Goal: Information Seeking & Learning: Learn about a topic

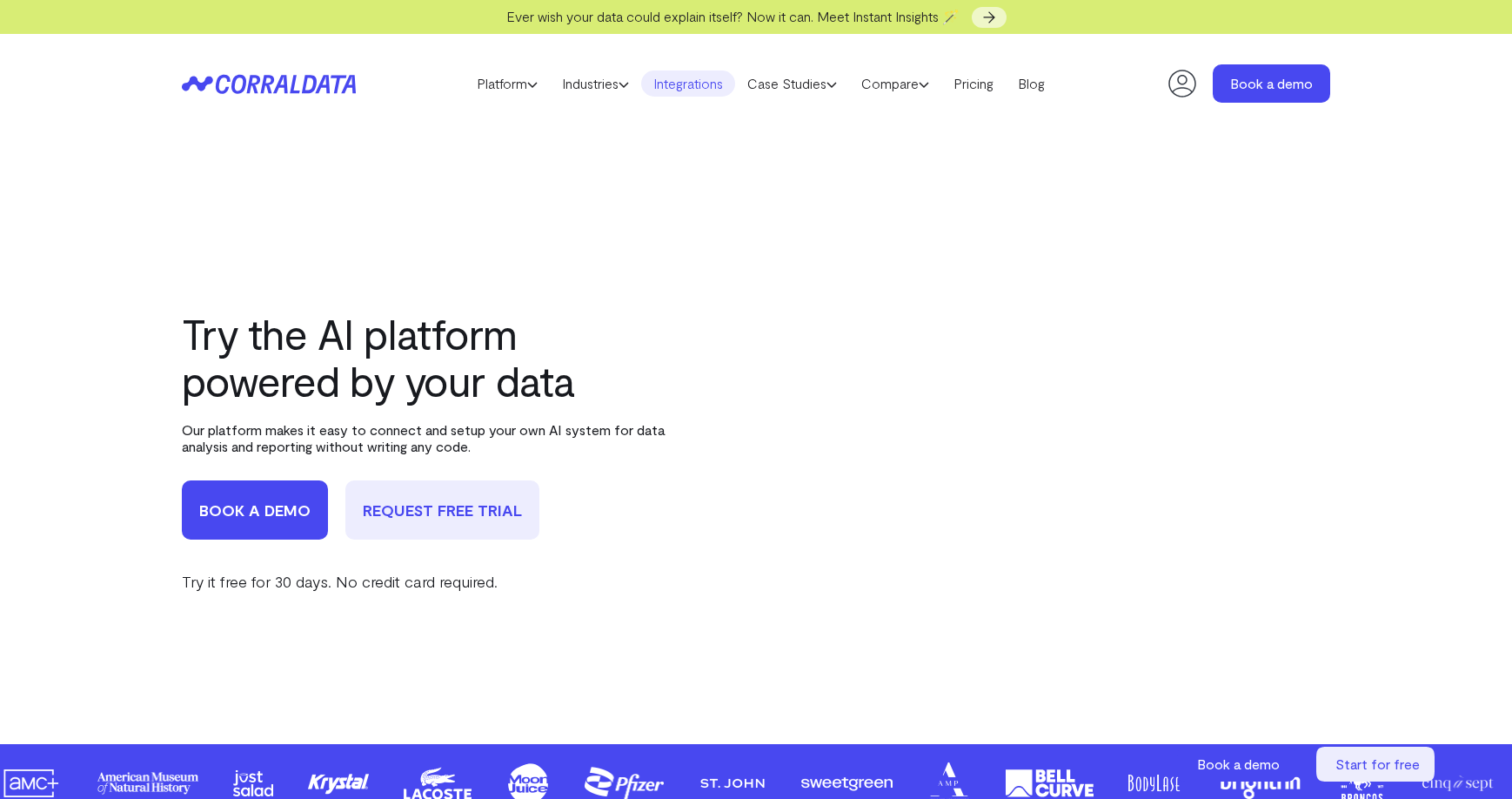
click at [714, 81] on link "Integrations" at bounding box center [688, 83] width 94 height 26
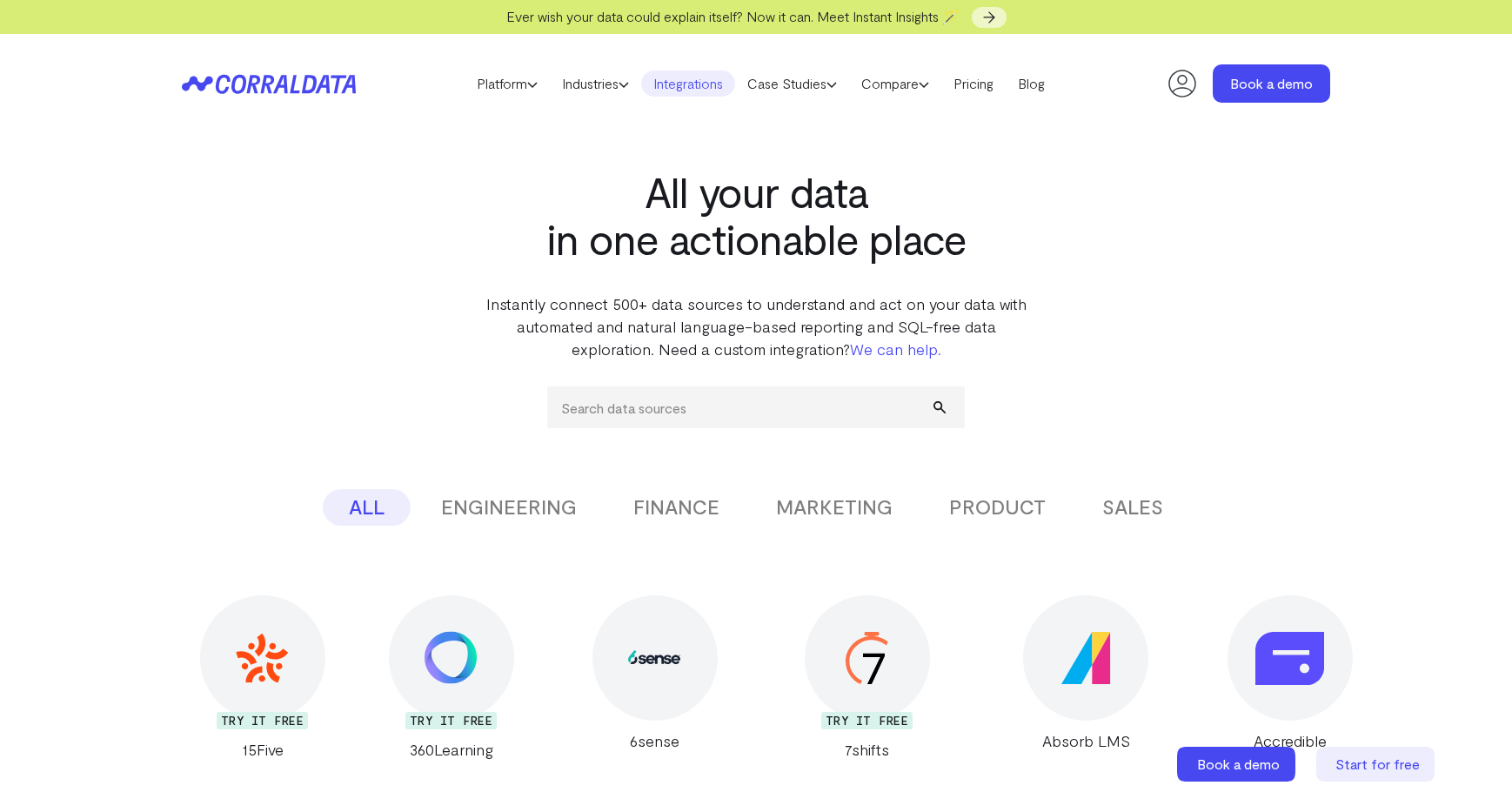
click at [497, 499] on button "ENGINEERING" at bounding box center [508, 507] width 188 height 37
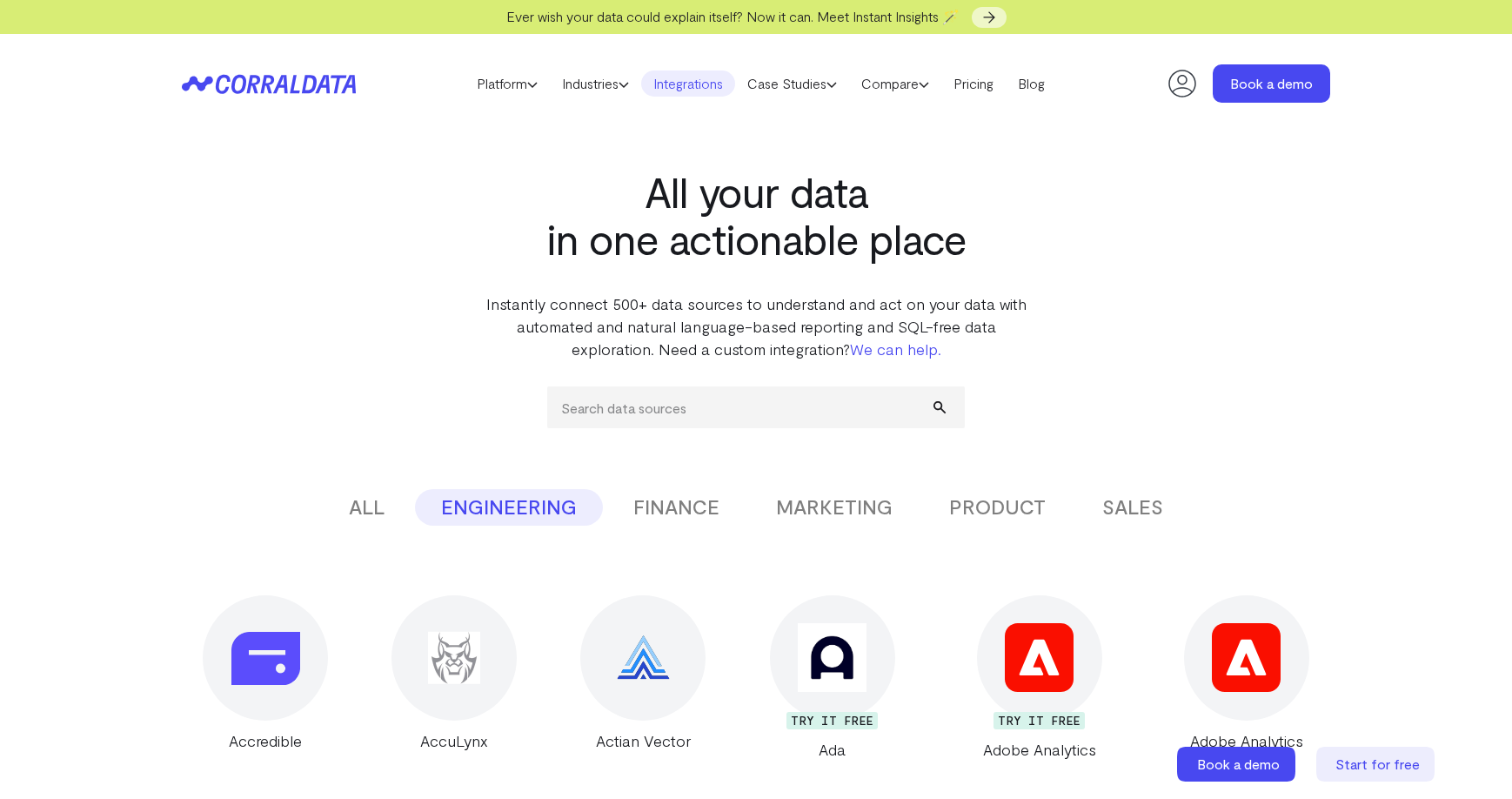
click at [678, 510] on button "FINANCE" at bounding box center [677, 507] width 139 height 37
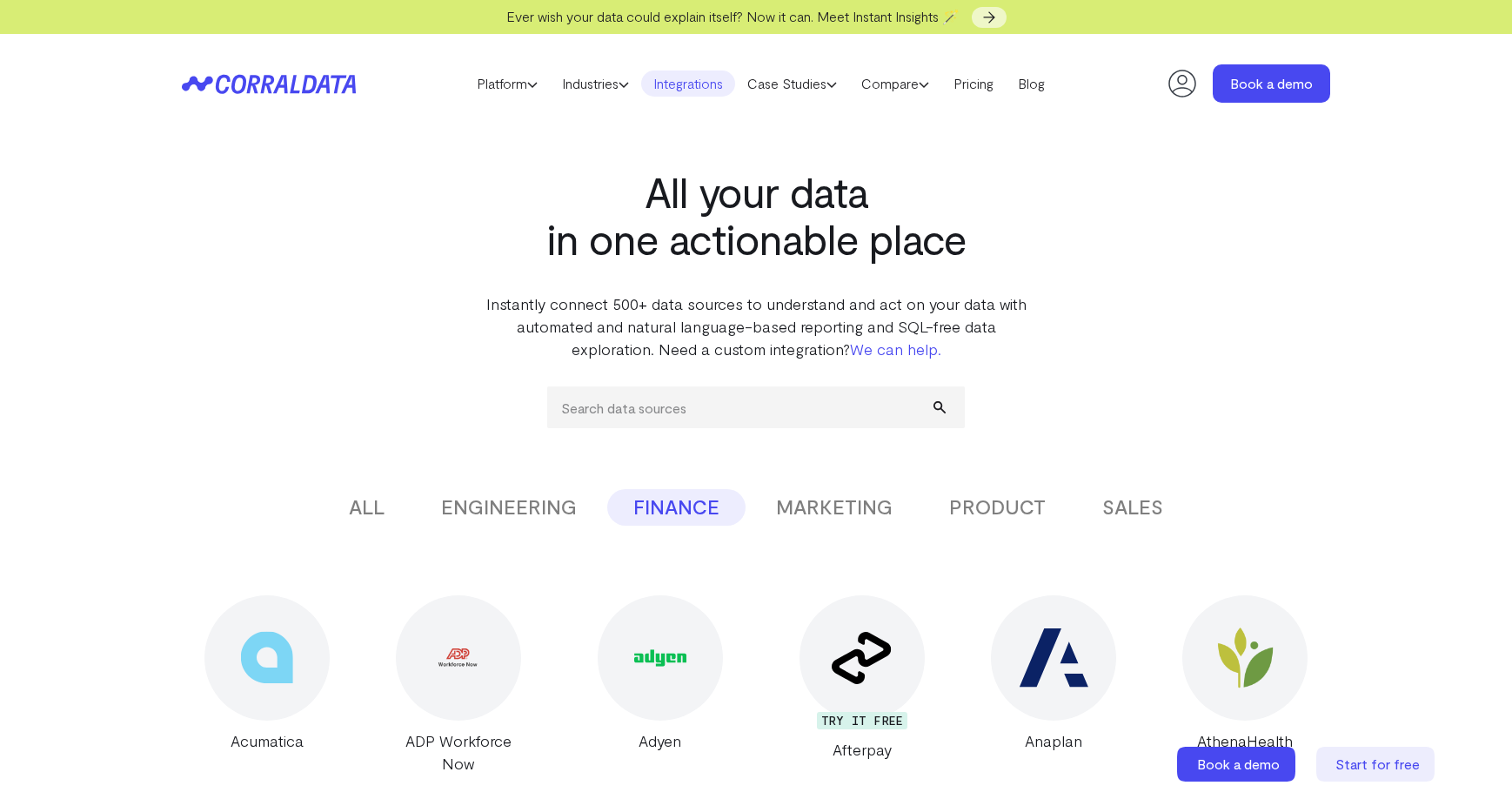
click at [800, 507] on button "MARKETING" at bounding box center [834, 507] width 169 height 37
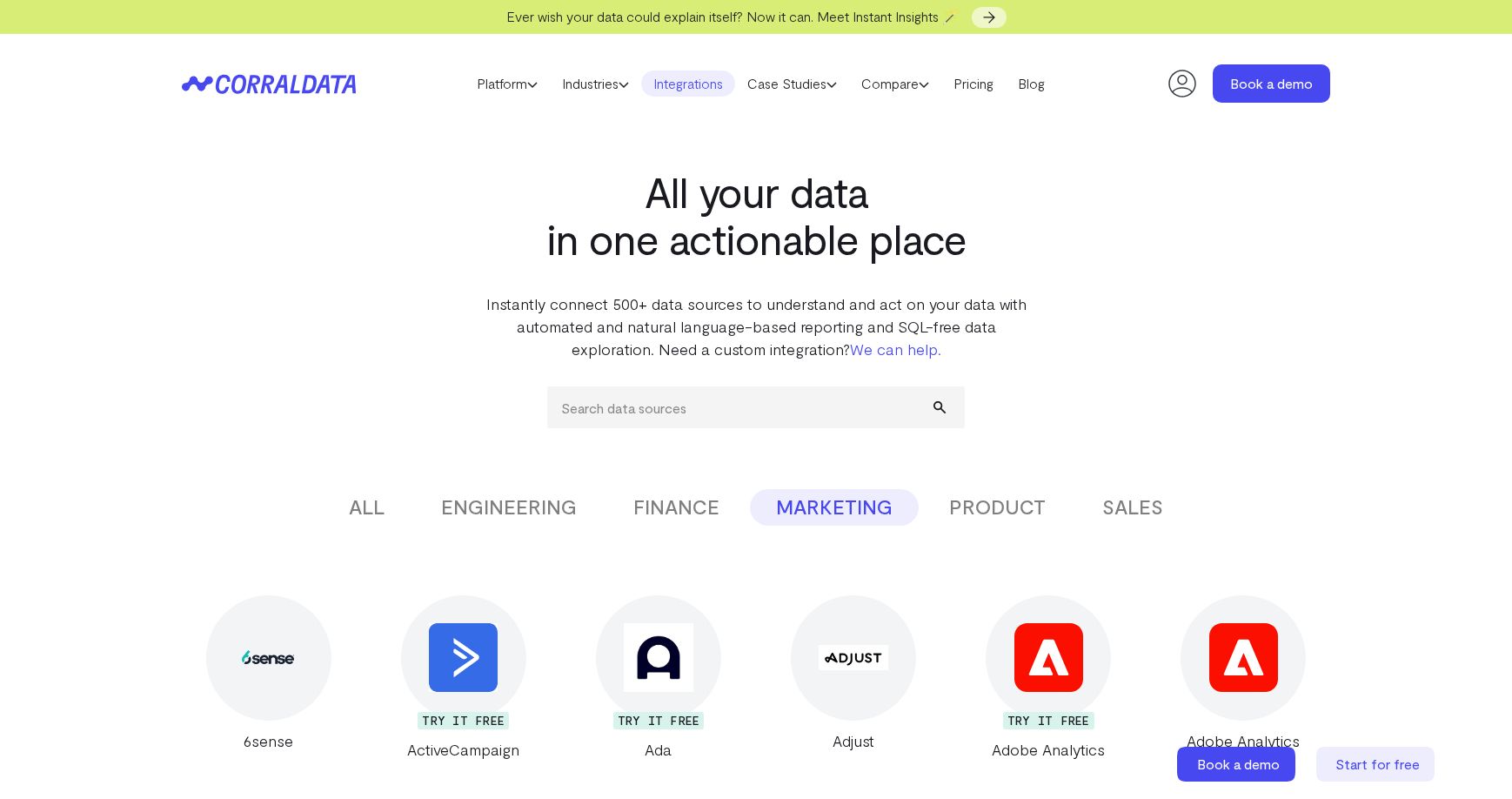
click at [996, 511] on button "PRODUCT" at bounding box center [997, 507] width 149 height 37
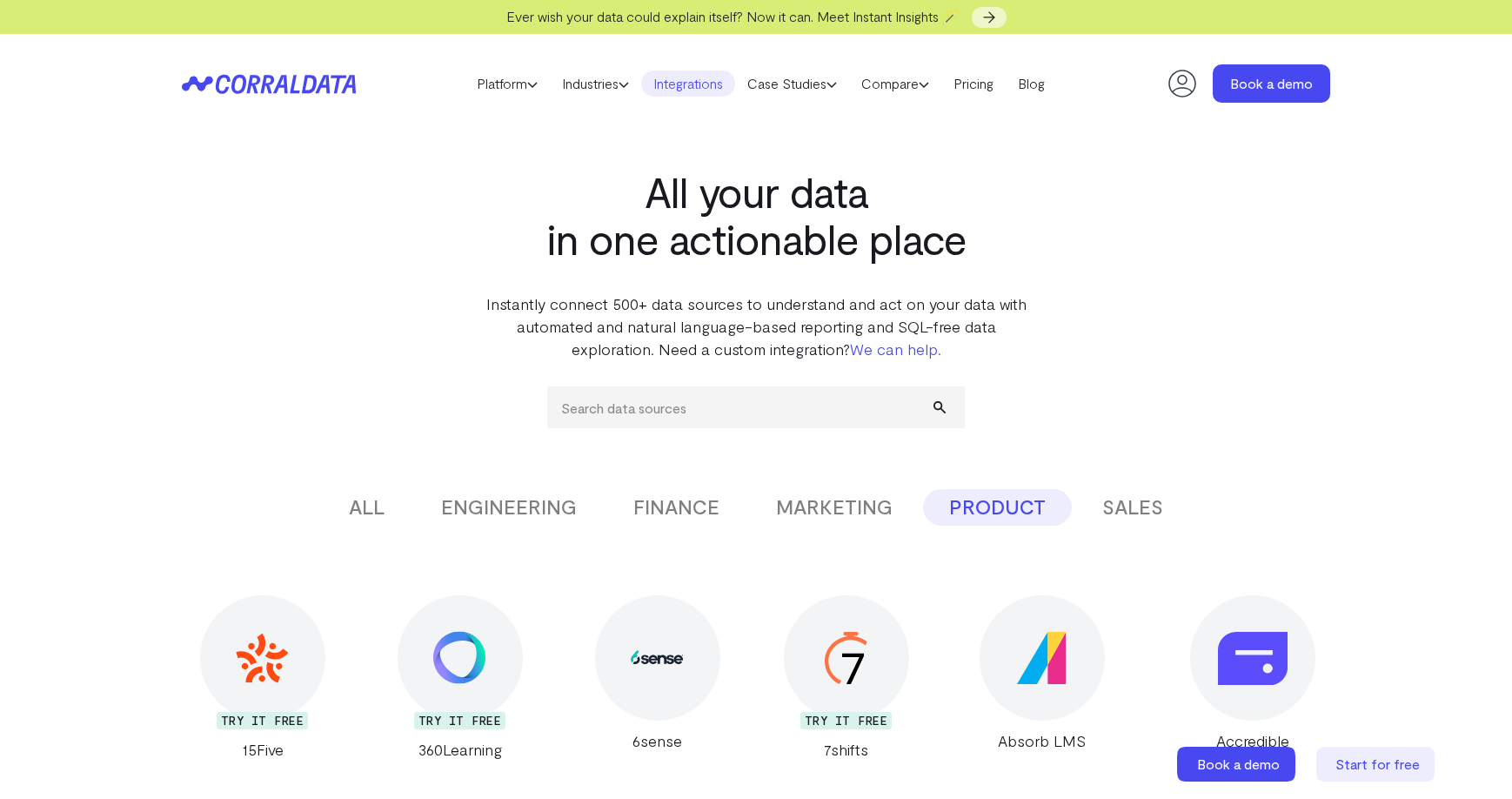
click at [1139, 504] on button "SALES" at bounding box center [1133, 507] width 113 height 37
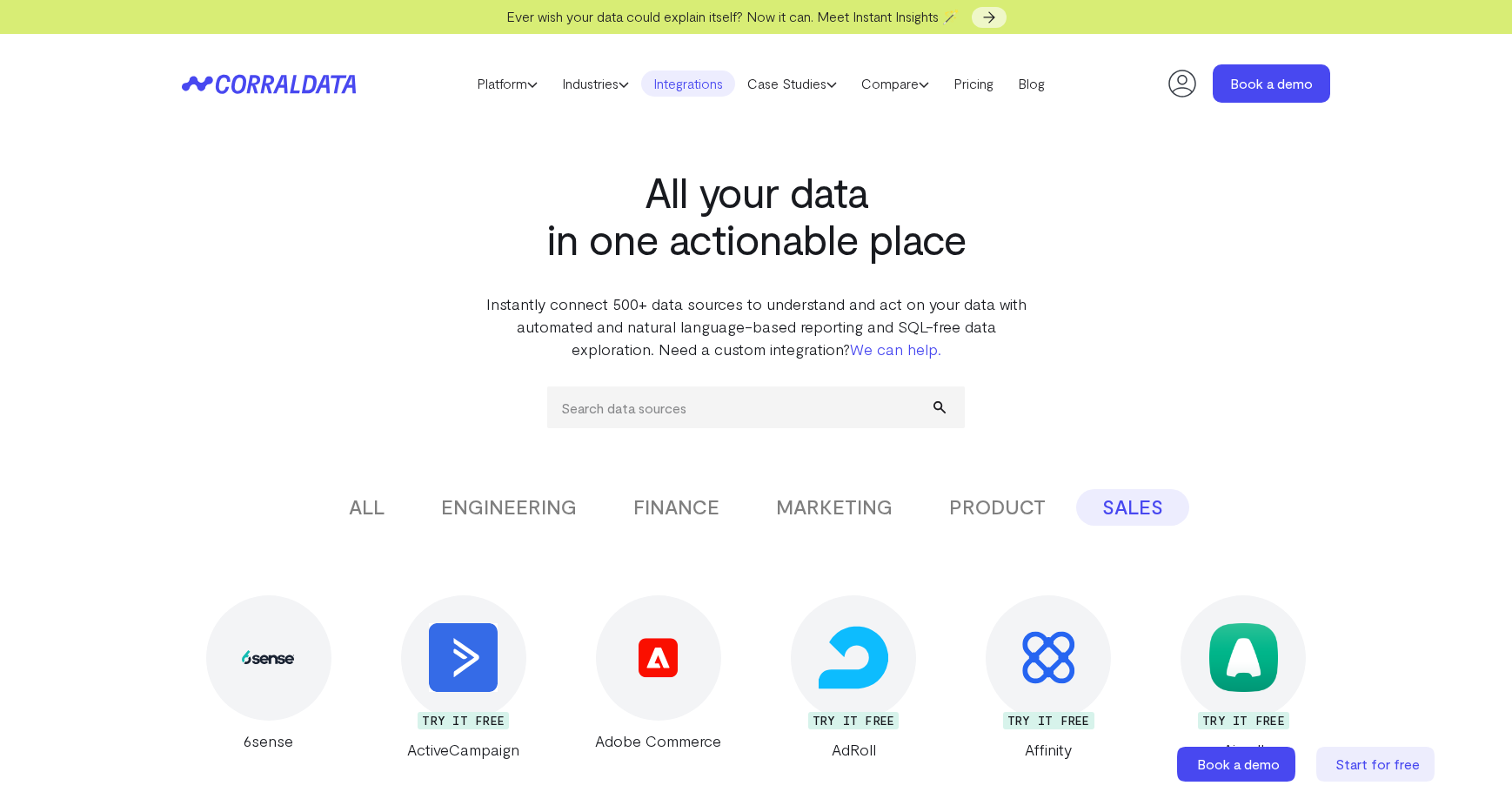
click at [374, 513] on button "ALL" at bounding box center [367, 507] width 88 height 37
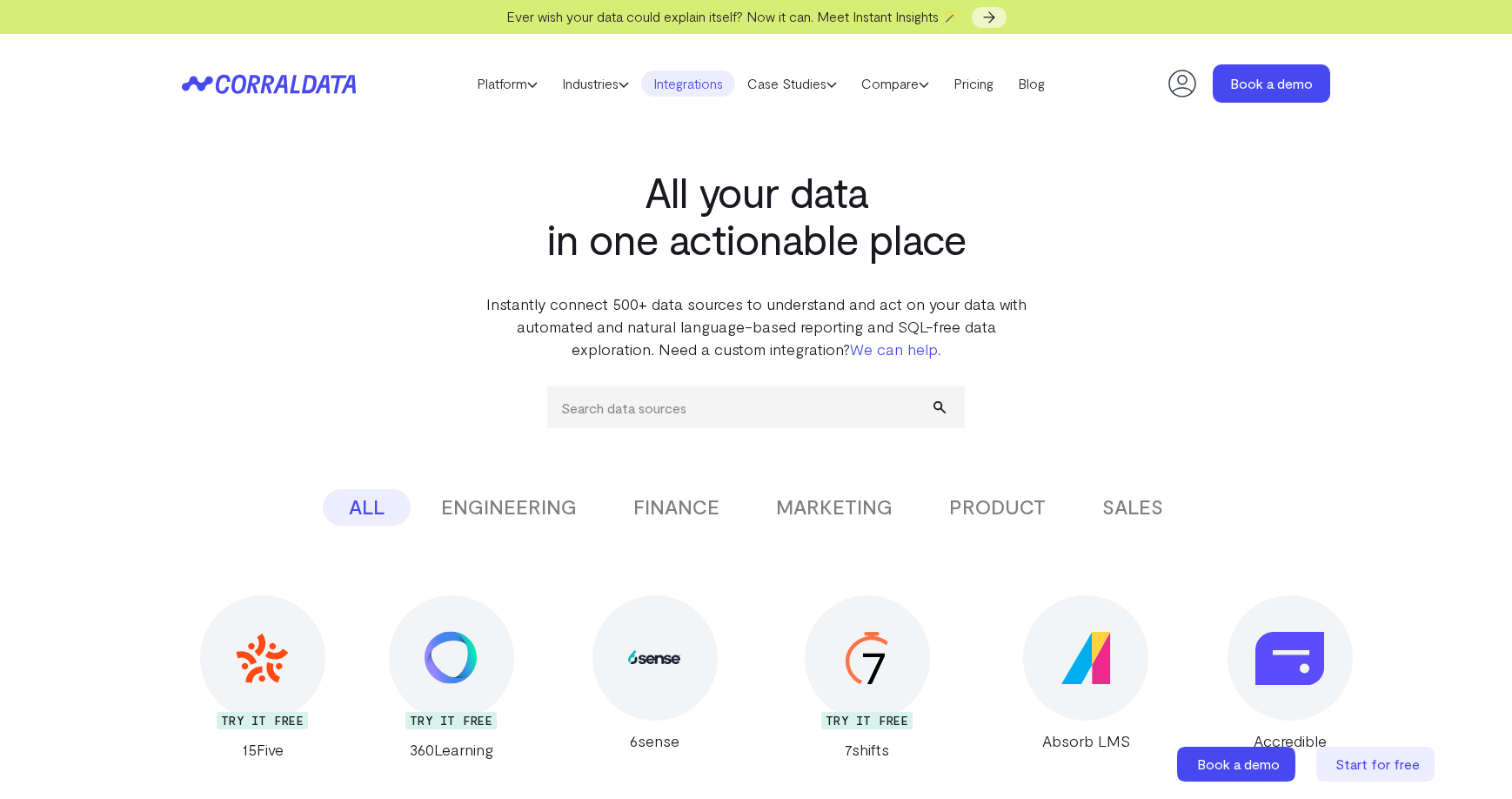
click at [1121, 505] on button "SALES" at bounding box center [1133, 507] width 113 height 37
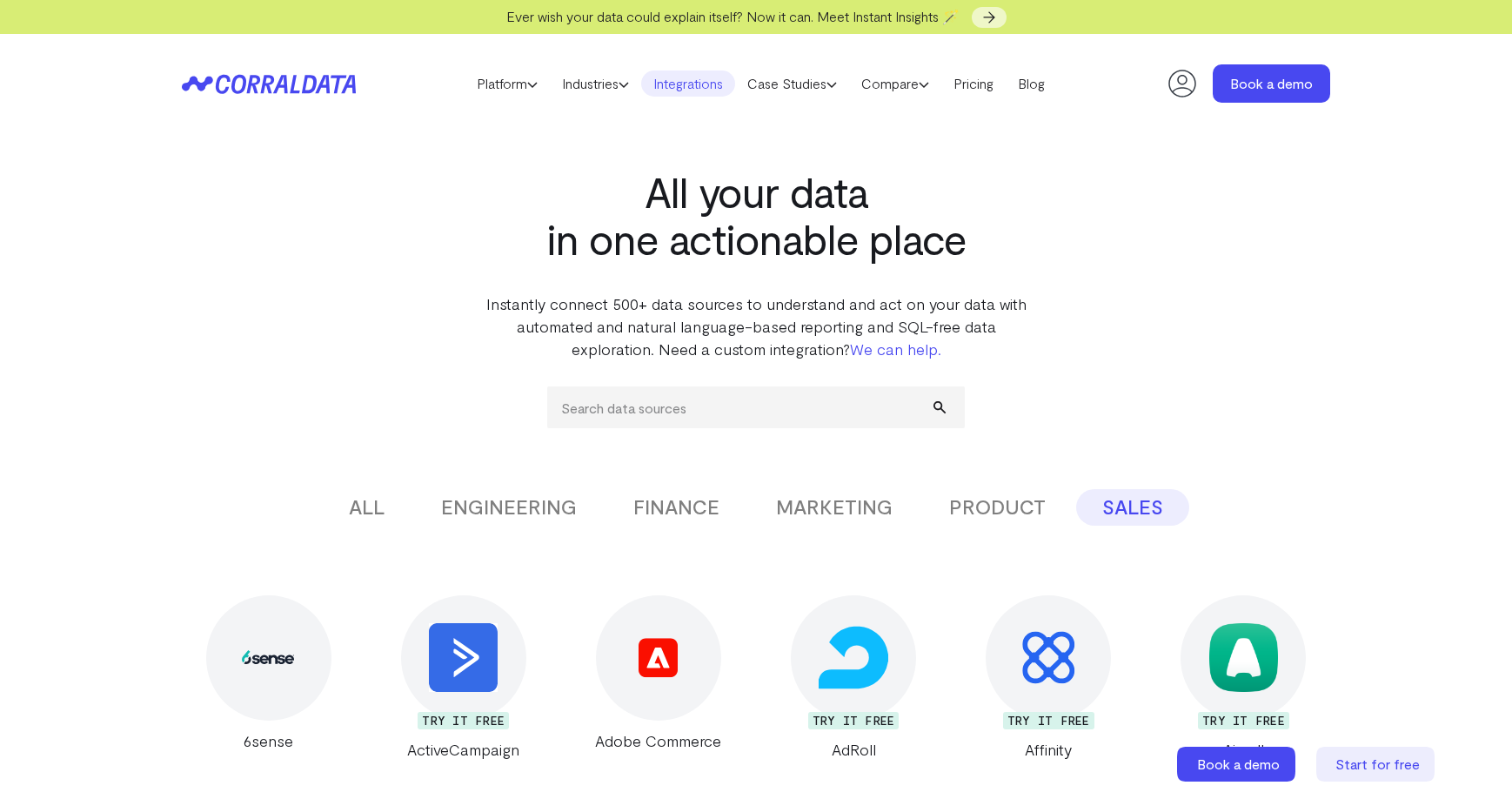
click at [920, 509] on div "ALL ENGINEERING FINANCE MARKETING PRODUCT SALES" at bounding box center [756, 507] width 1149 height 37
click at [982, 506] on button "PRODUCT" at bounding box center [997, 507] width 149 height 37
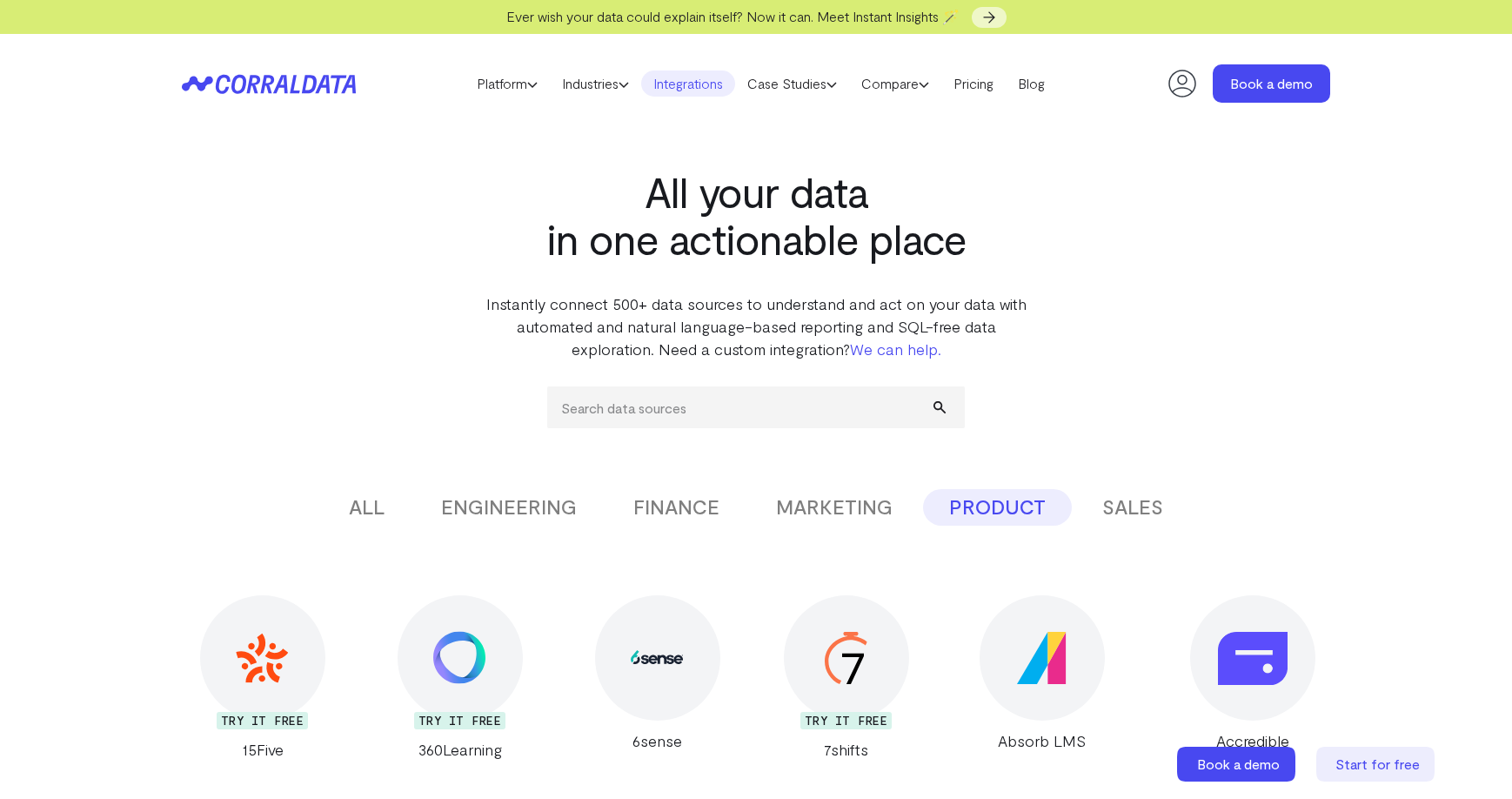
click at [852, 509] on button "MARKETING" at bounding box center [834, 507] width 169 height 37
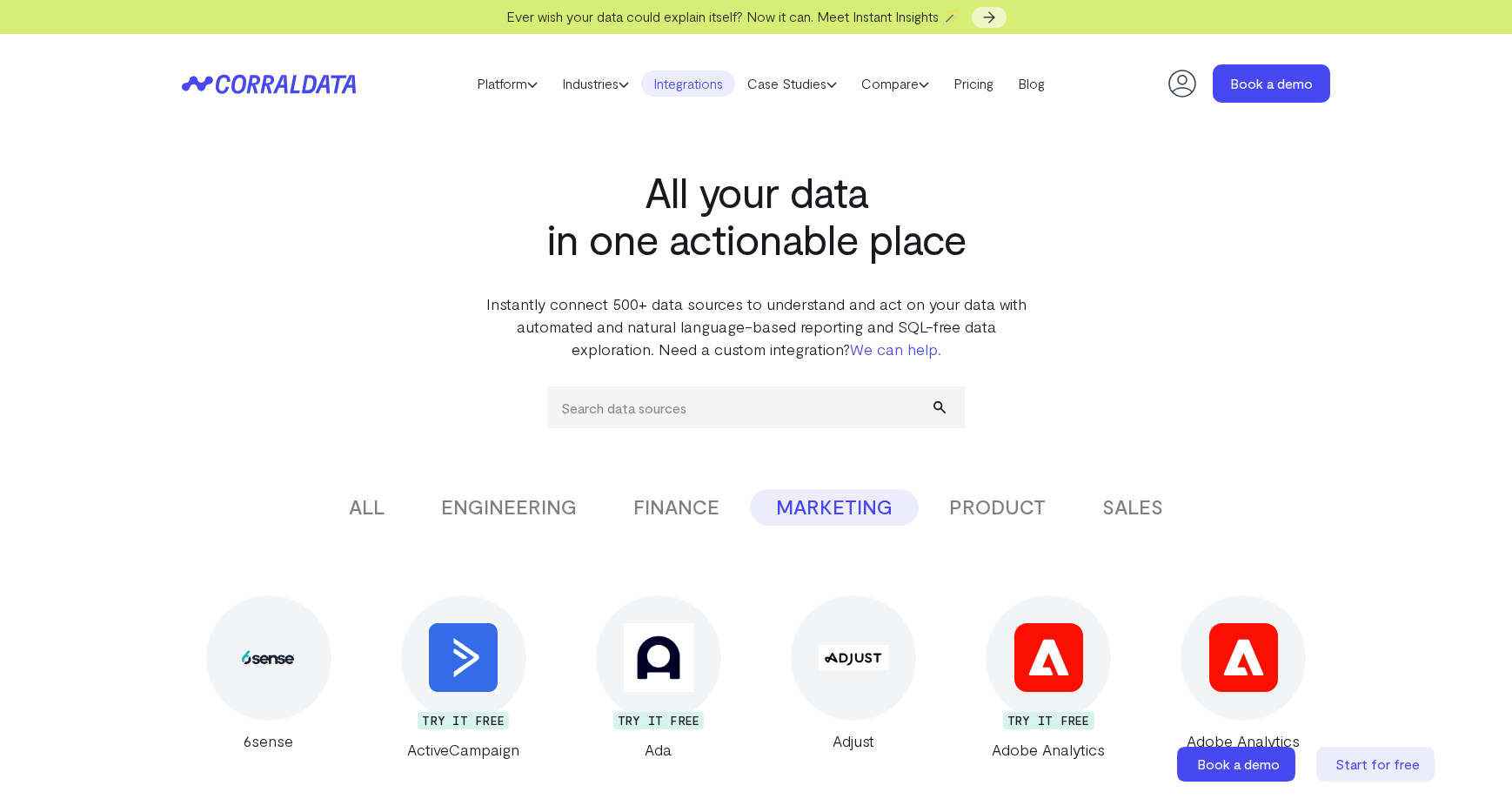
click at [681, 507] on button "FINANCE" at bounding box center [677, 507] width 139 height 37
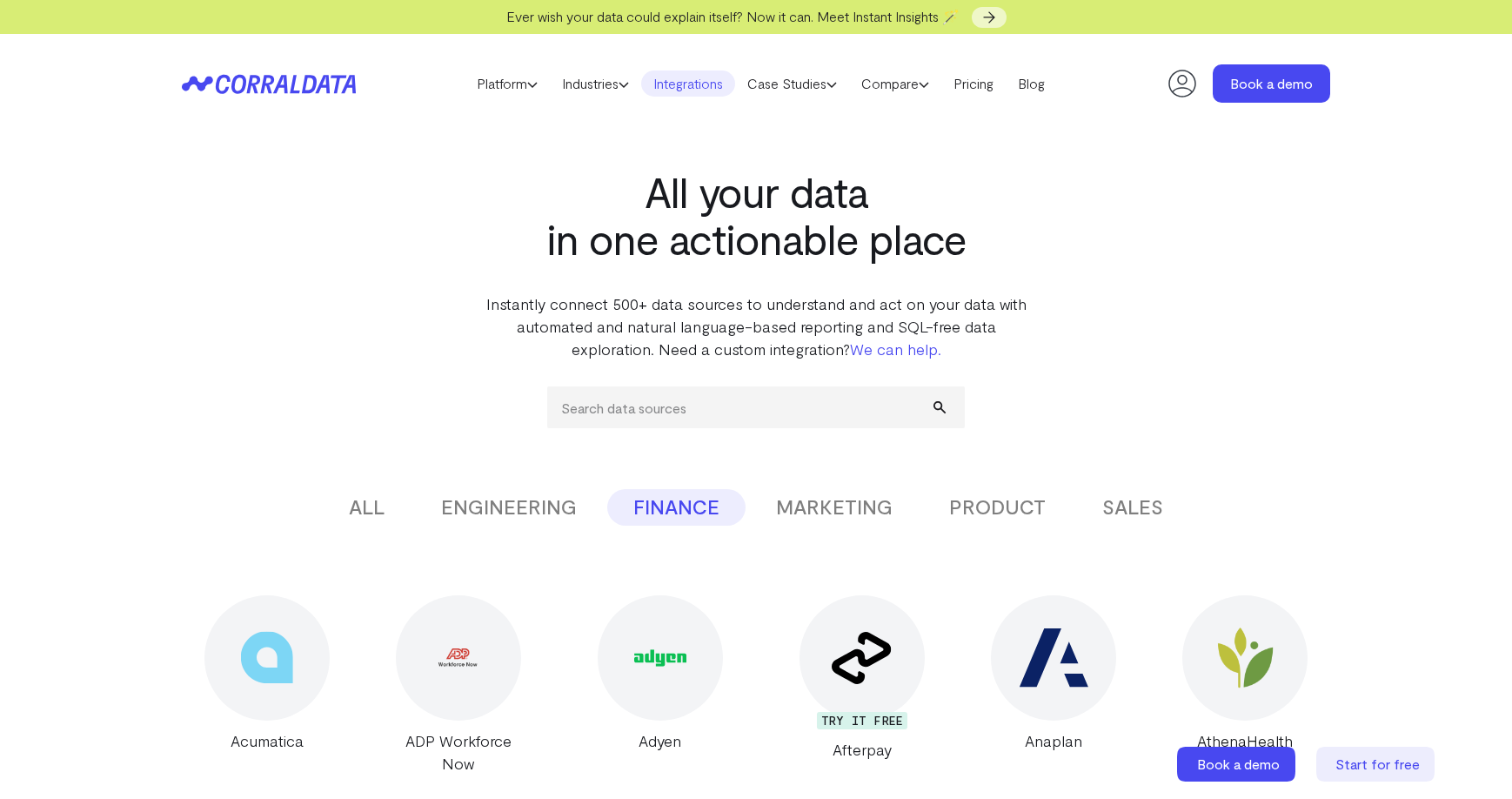
click at [530, 508] on button "ENGINEERING" at bounding box center [508, 507] width 188 height 37
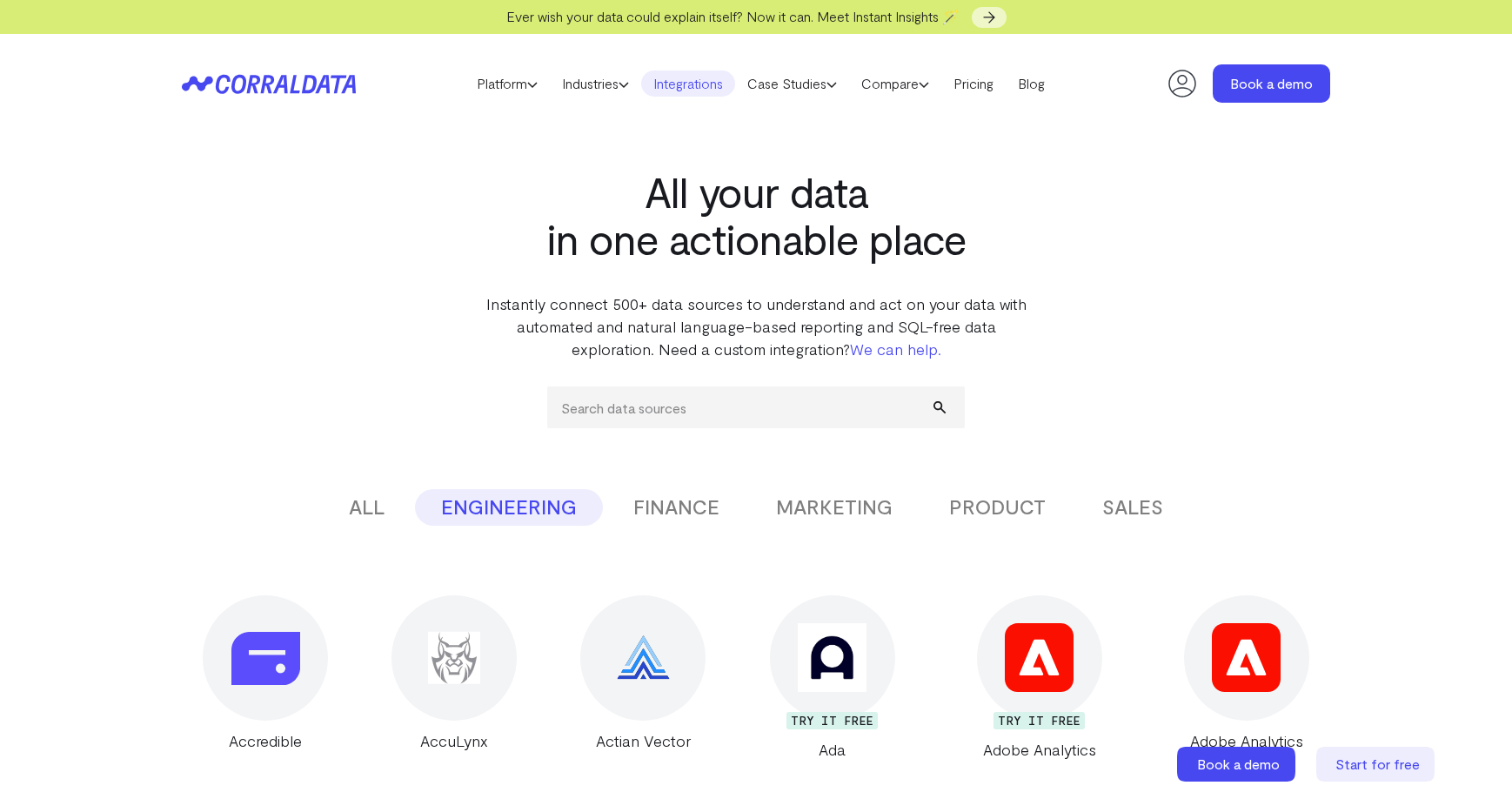
click at [319, 503] on div "ALL ENGINEERING FINANCE MARKETING PRODUCT SALES" at bounding box center [756, 507] width 1149 height 37
click at [352, 504] on button "ALL" at bounding box center [367, 507] width 88 height 37
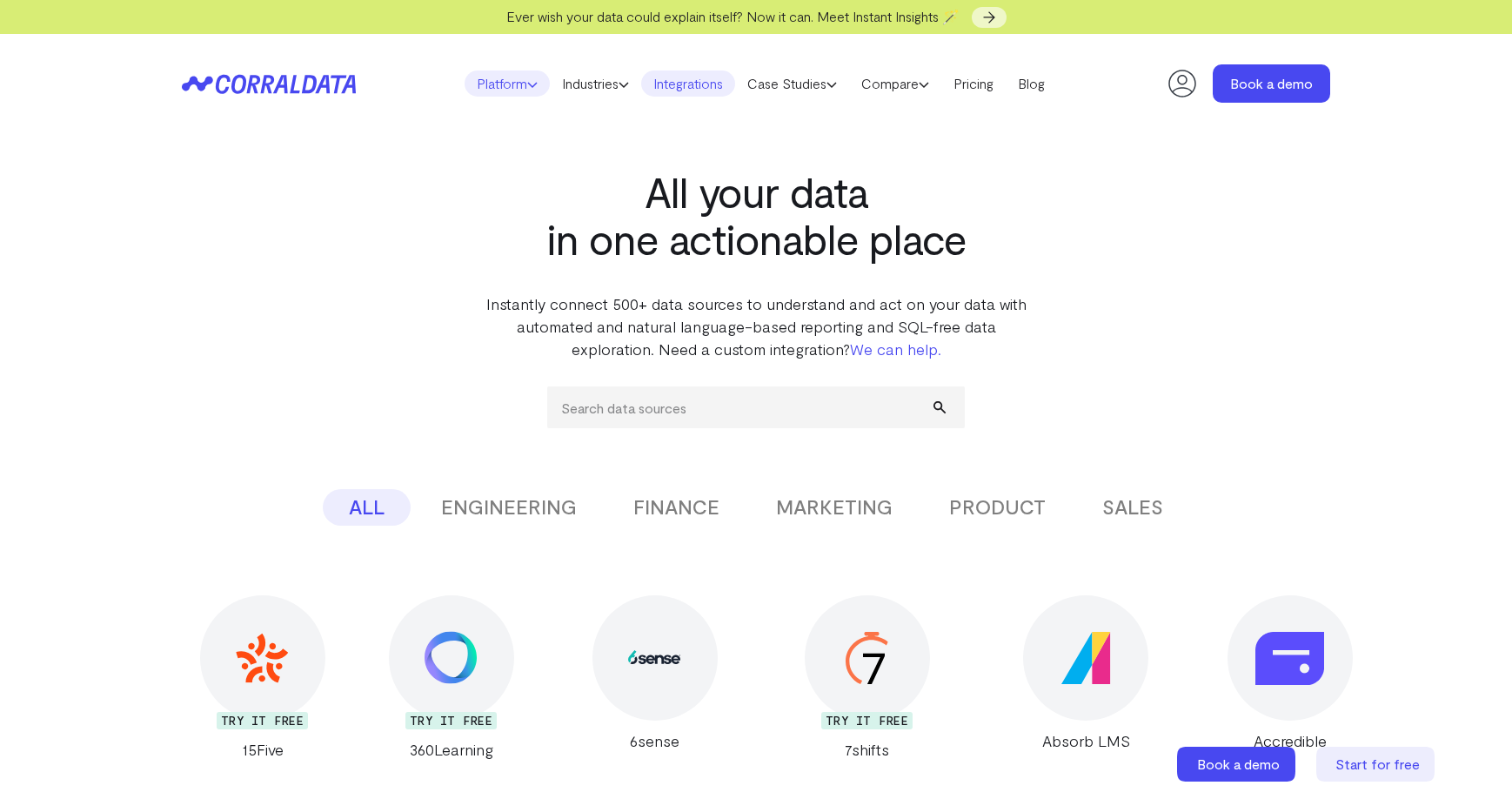
click at [482, 79] on link "Platform" at bounding box center [506, 83] width 85 height 26
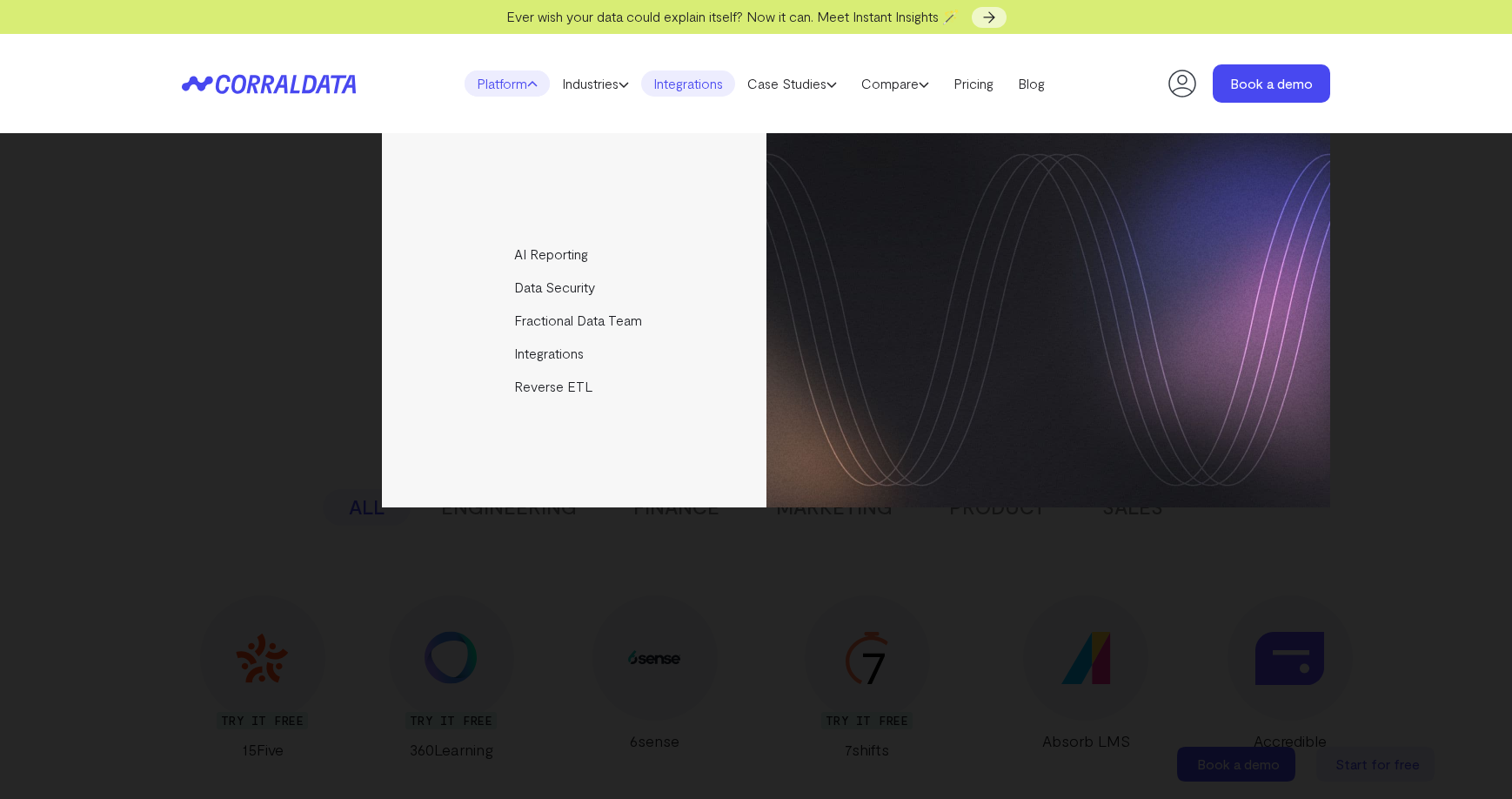
click at [240, 477] on div "AI Reporting Use AI to effortlessly answer any business questions from all your…" at bounding box center [756, 320] width 1149 height 375
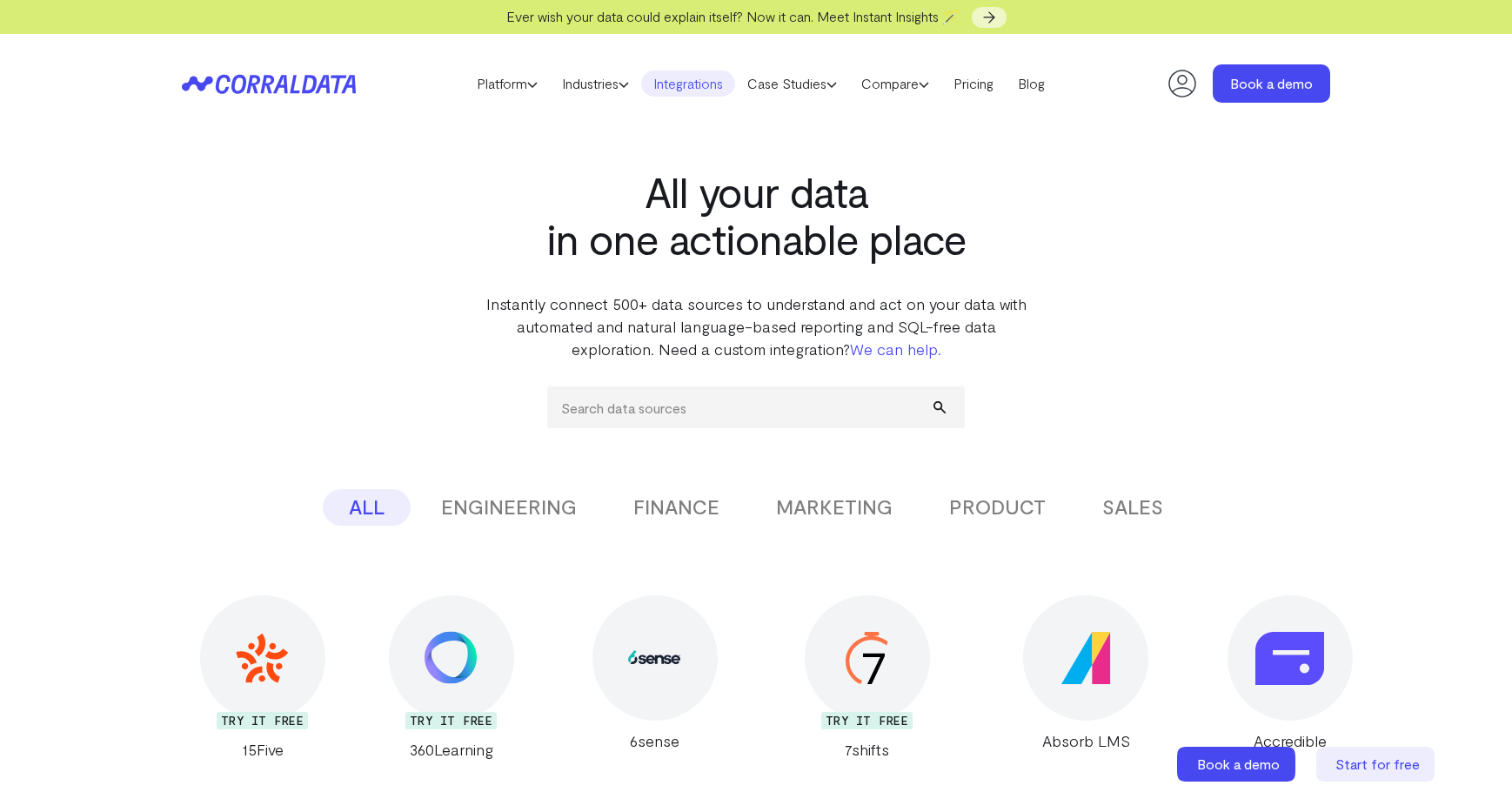
click at [714, 506] on button "FINANCE" at bounding box center [677, 507] width 139 height 37
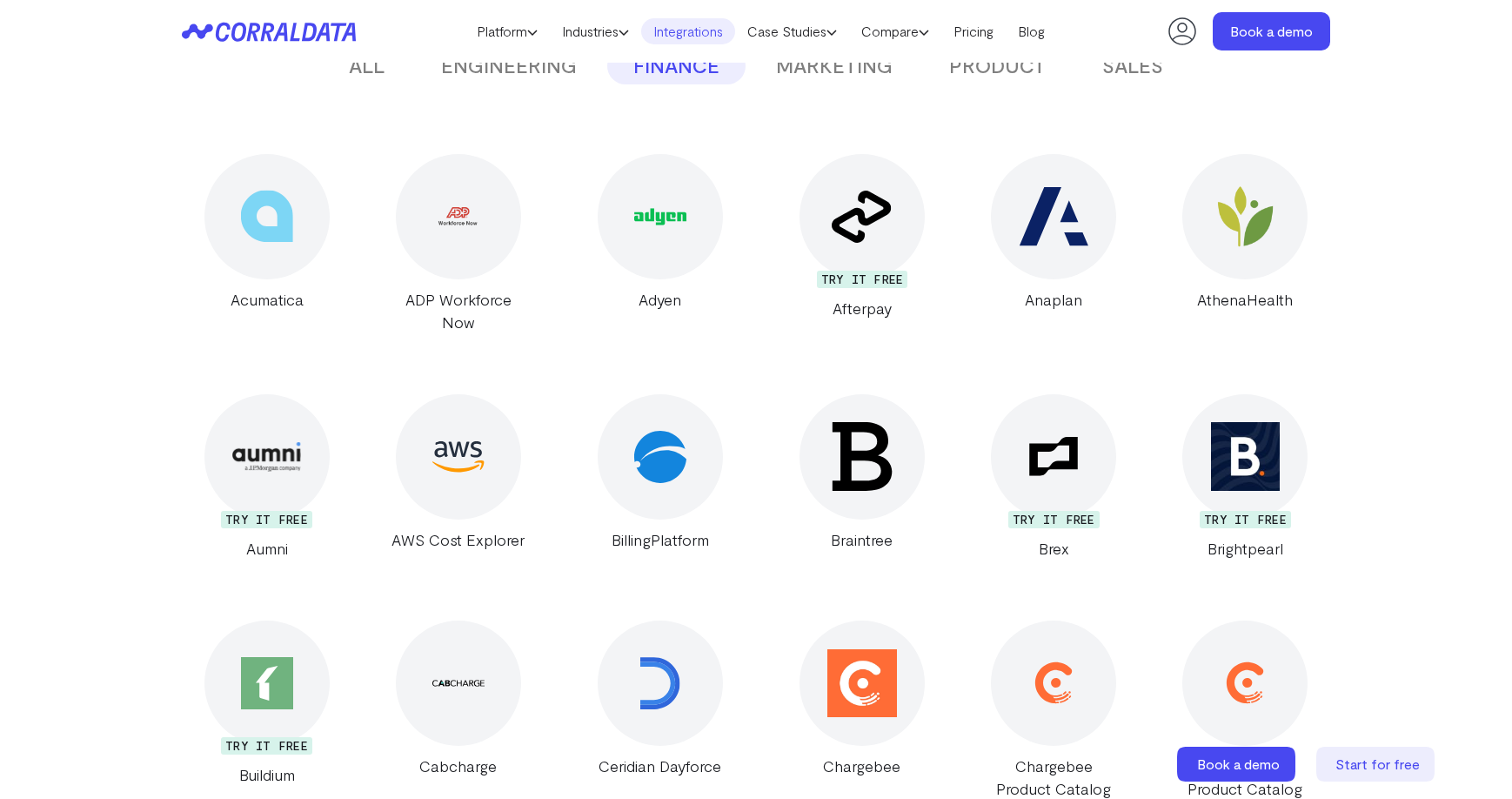
scroll to position [43, 0]
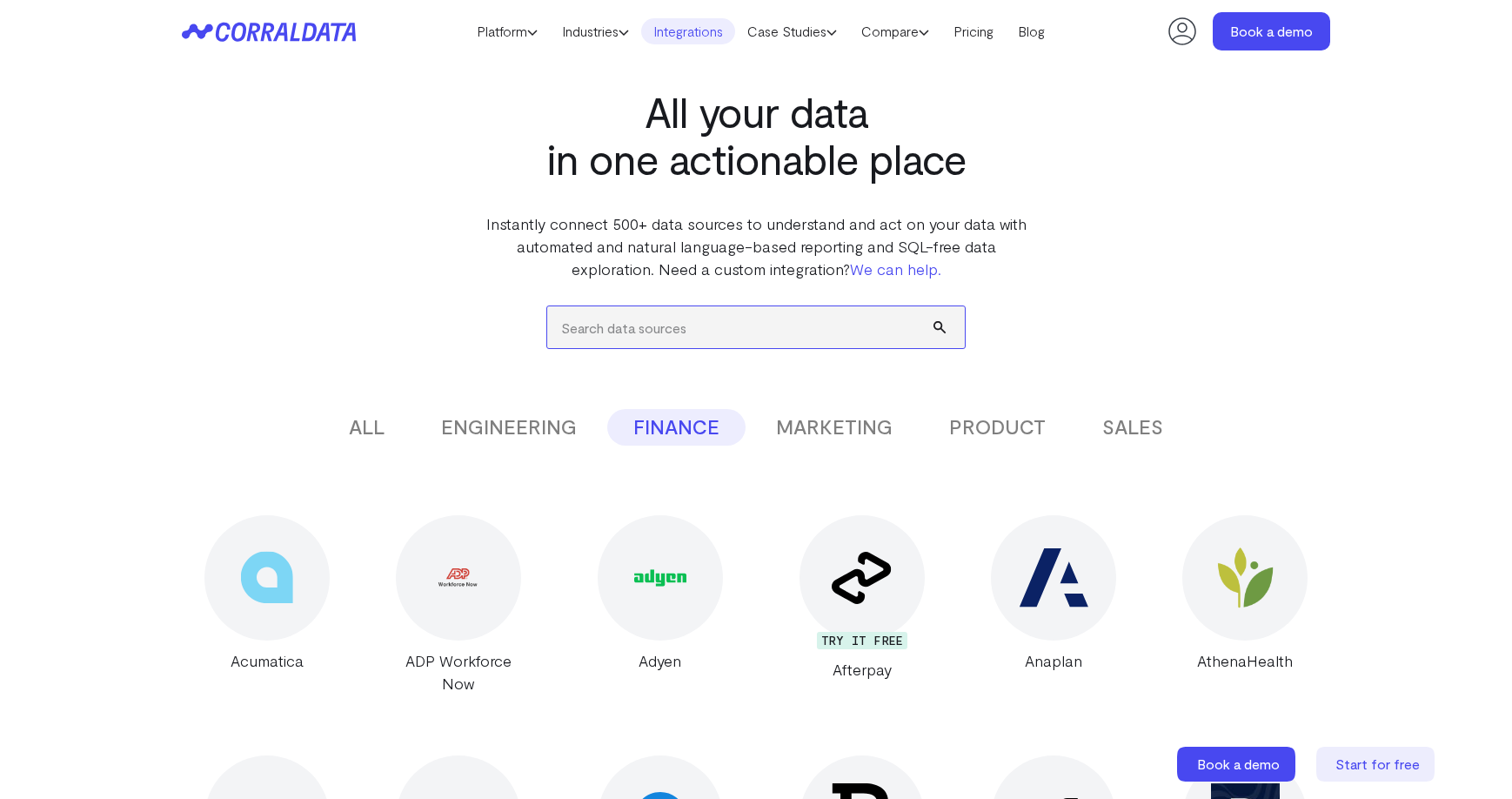
click at [628, 330] on input "search" at bounding box center [756, 327] width 418 height 42
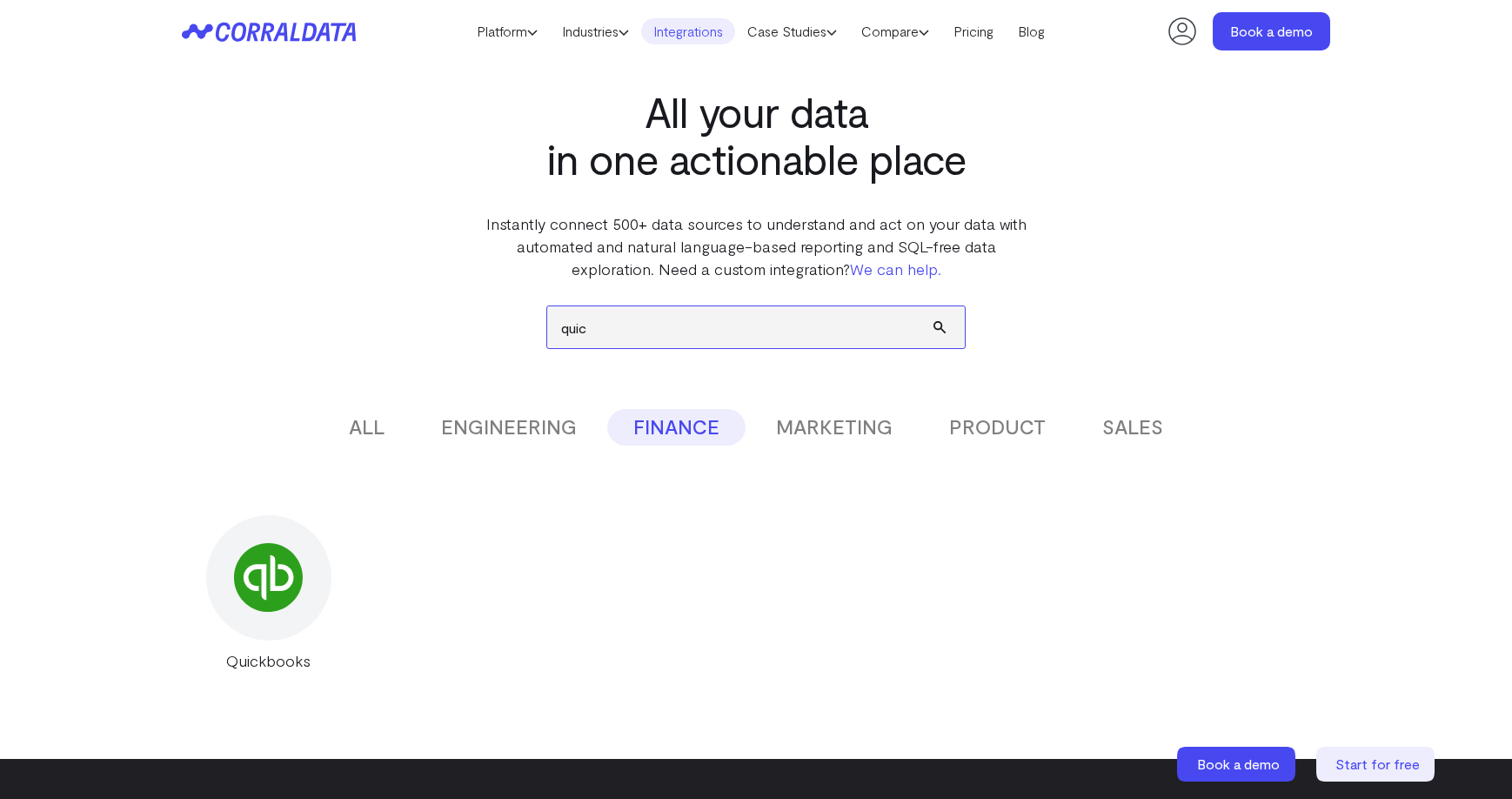
type input "quick"
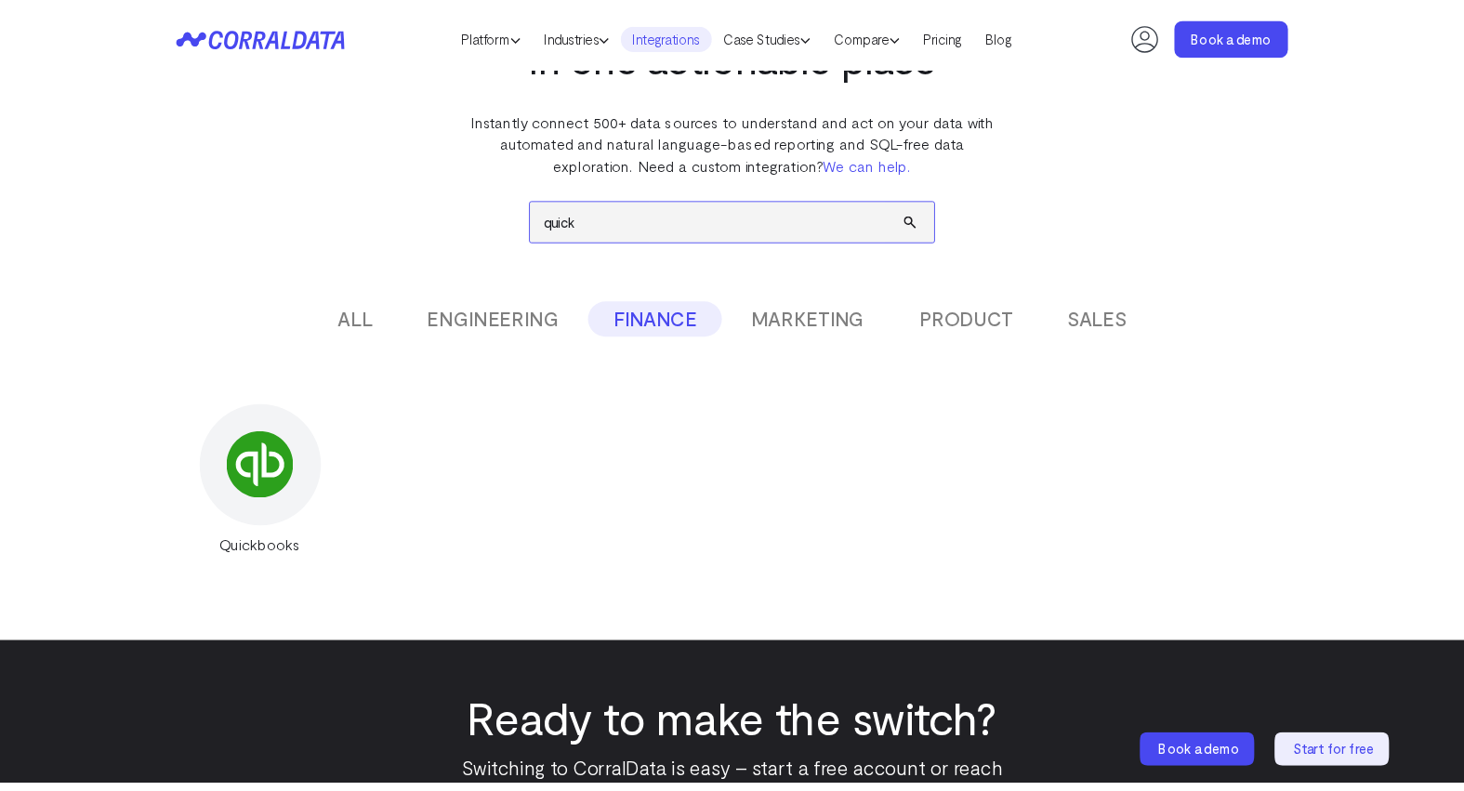
scroll to position [168, 0]
